Goal: Information Seeking & Learning: Learn about a topic

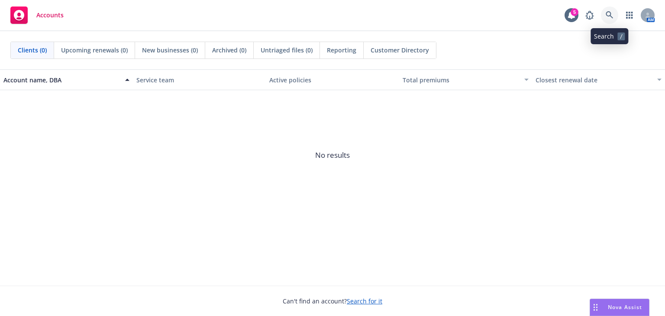
click at [608, 17] on icon at bounding box center [610, 15] width 8 height 8
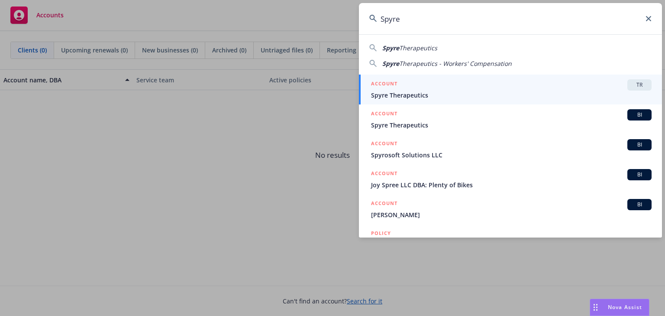
click at [425, 49] on span "Therapeutics" at bounding box center [418, 48] width 38 height 8
type input "Spyre Therapeutics"
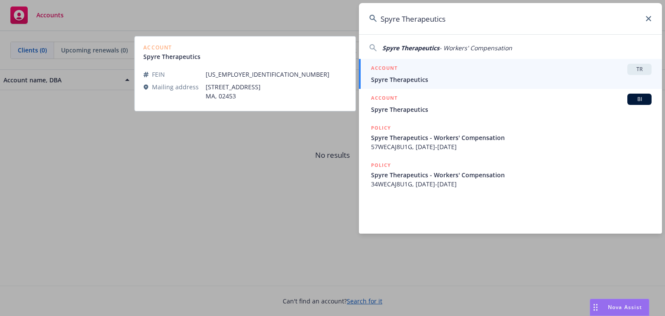
click at [410, 72] on div "ACCOUNT TR" at bounding box center [511, 69] width 281 height 11
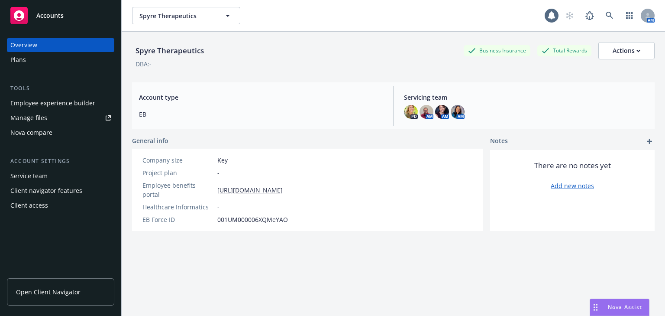
click at [46, 104] on div "Employee experience builder" at bounding box center [52, 103] width 85 height 14
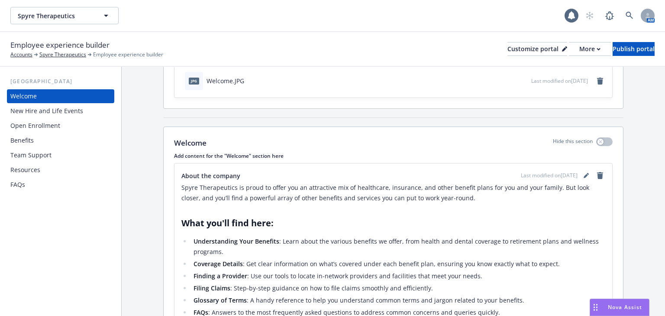
scroll to position [69, 0]
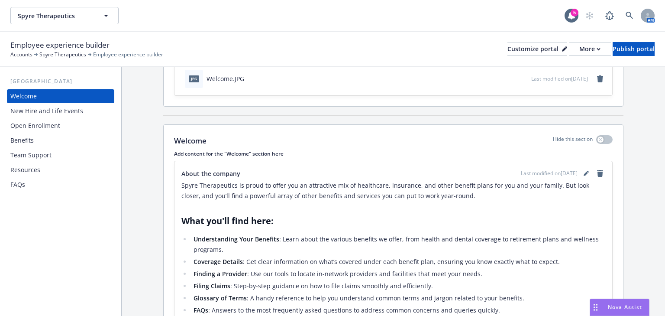
click at [28, 137] on div "Benefits" at bounding box center [21, 140] width 23 height 14
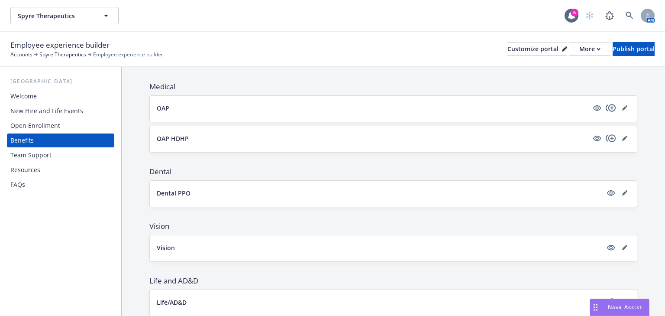
scroll to position [104, 0]
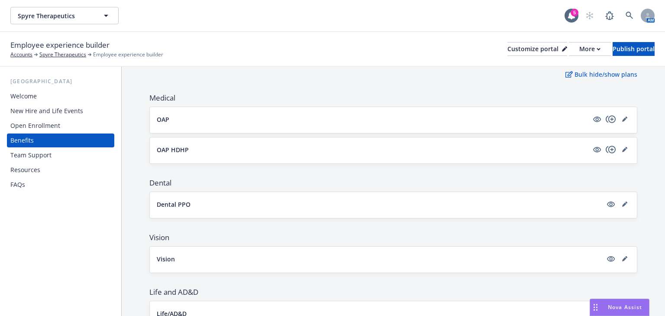
click at [244, 120] on button "OAP" at bounding box center [373, 119] width 432 height 9
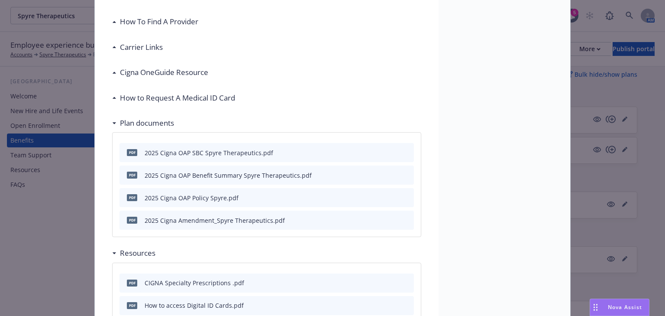
scroll to position [269, 0]
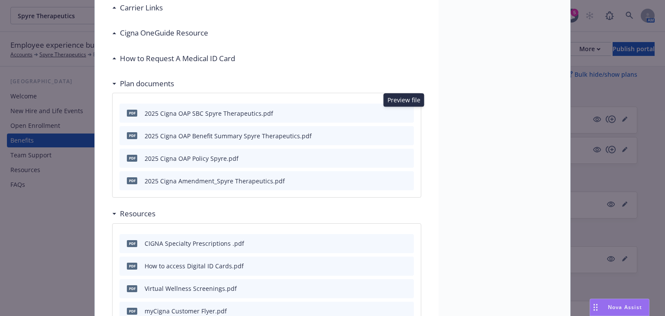
click at [403, 113] on icon "preview file" at bounding box center [406, 113] width 8 height 6
click at [407, 135] on button "preview file" at bounding box center [406, 135] width 10 height 8
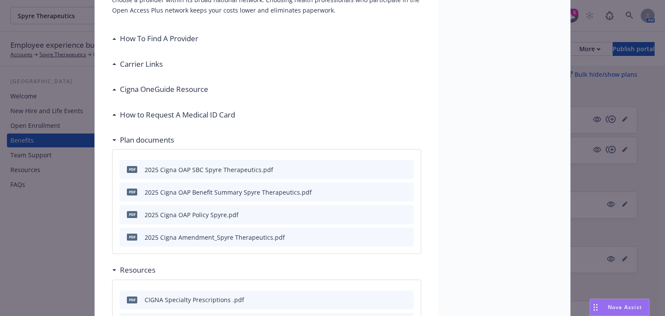
scroll to position [165, 0]
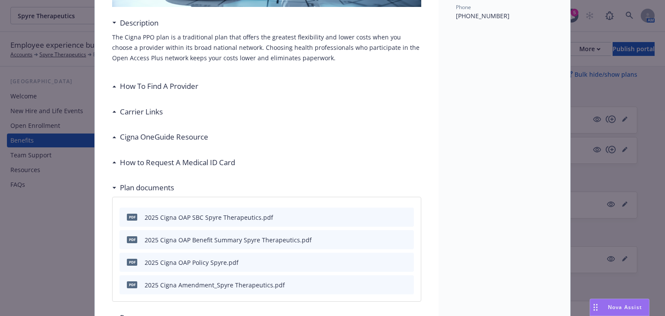
click at [143, 116] on h3 "Carrier Links" at bounding box center [141, 111] width 43 height 11
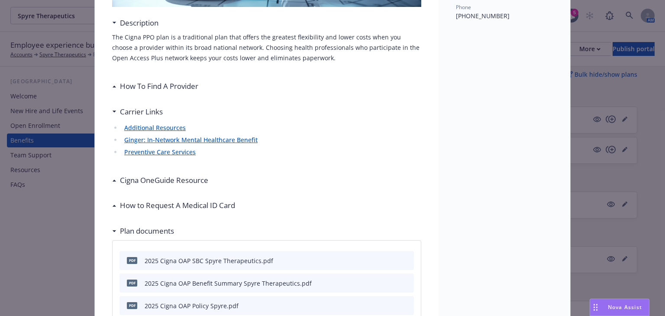
click at [142, 114] on h3 "Carrier Links" at bounding box center [141, 111] width 43 height 11
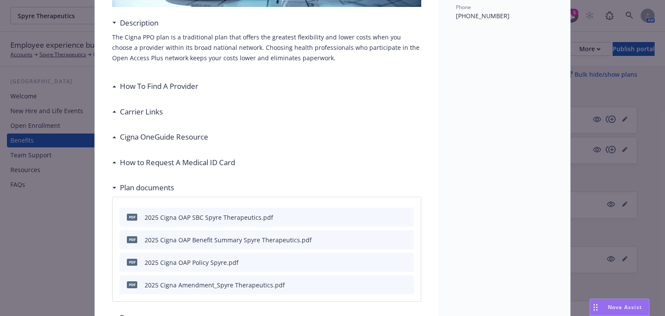
click at [142, 114] on h3 "Carrier Links" at bounding box center [141, 111] width 43 height 11
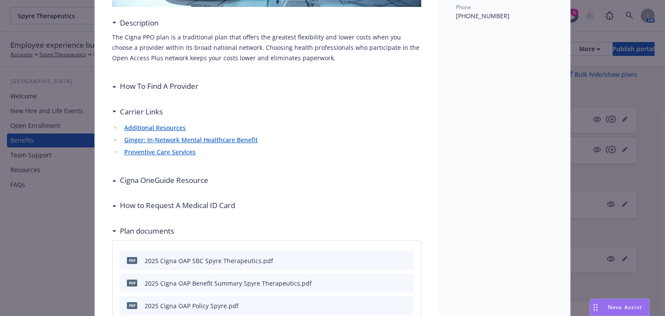
click at [144, 152] on link "Preventive Care Services" at bounding box center [159, 152] width 71 height 8
